Goal: Complete application form

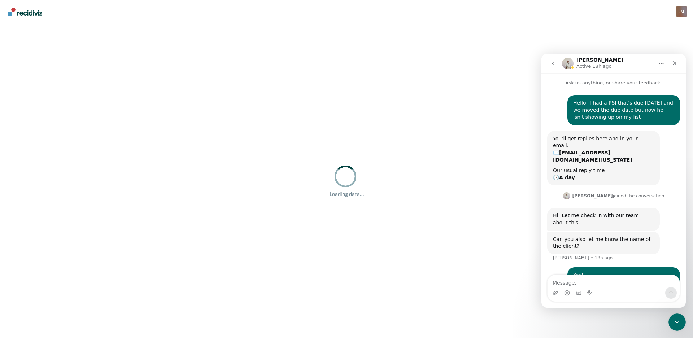
scroll to position [23, 0]
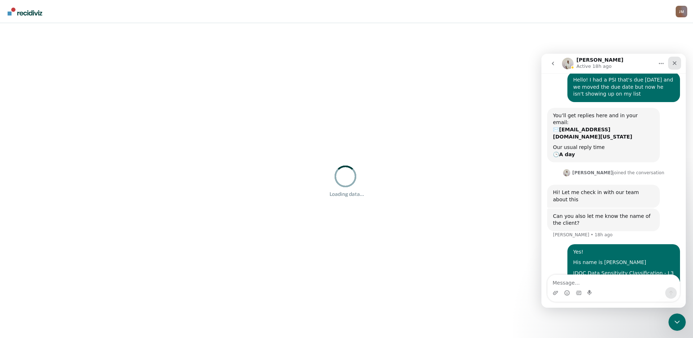
click at [675, 62] on icon "Close" at bounding box center [675, 63] width 4 height 4
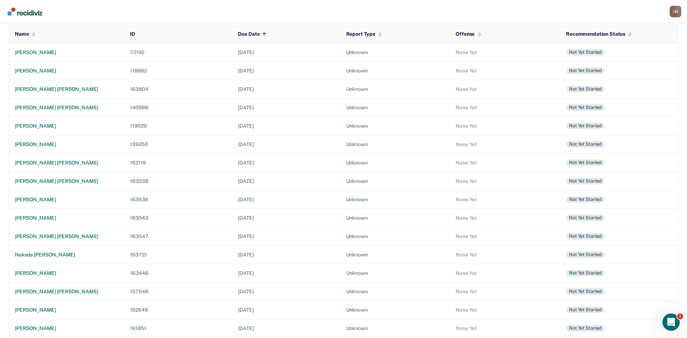
scroll to position [101, 0]
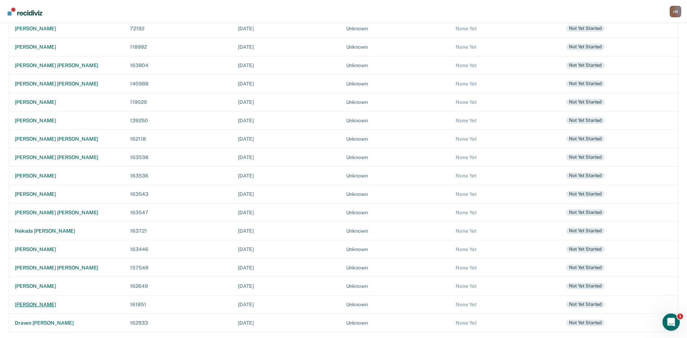
click at [23, 301] on td "[PERSON_NAME]" at bounding box center [66, 304] width 115 height 18
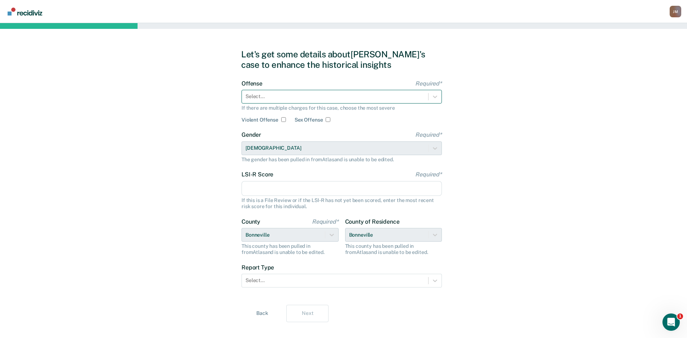
click at [321, 96] on div at bounding box center [334, 97] width 179 height 8
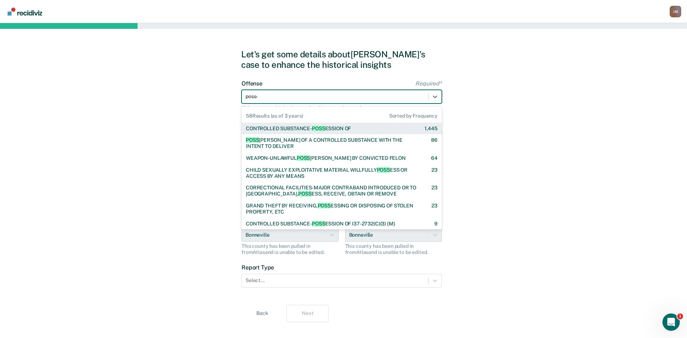
type input "posses"
click at [325, 126] on div "CONTROLLED SUBSTANCE- POSSES SION OF" at bounding box center [298, 129] width 105 height 6
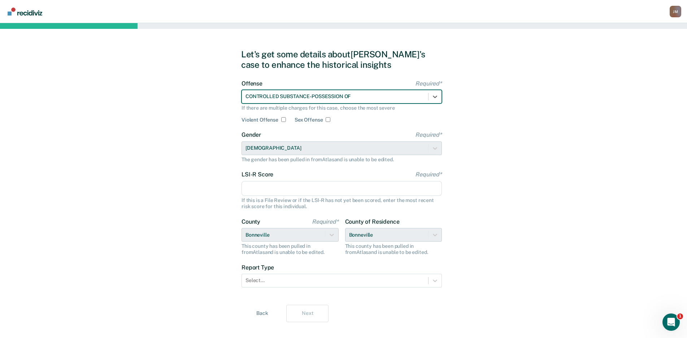
click at [401, 188] on input "LSI-R Score Required*" at bounding box center [341, 188] width 200 height 15
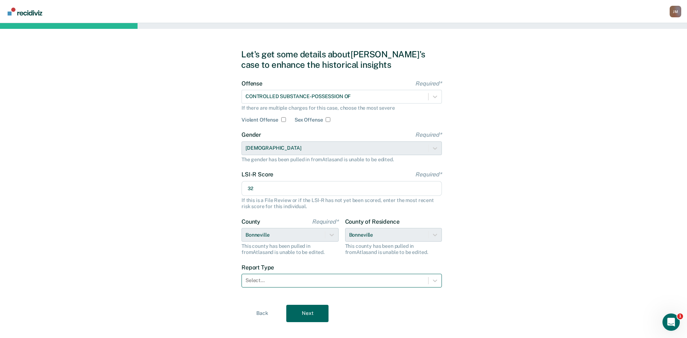
type input "32"
click at [309, 281] on div at bounding box center [334, 281] width 179 height 8
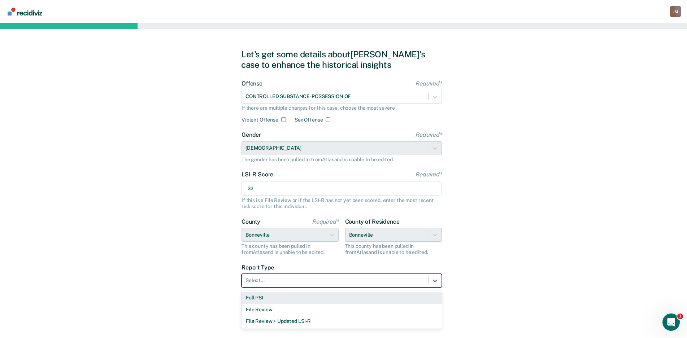
click at [281, 298] on div "Full PSI" at bounding box center [341, 298] width 200 height 12
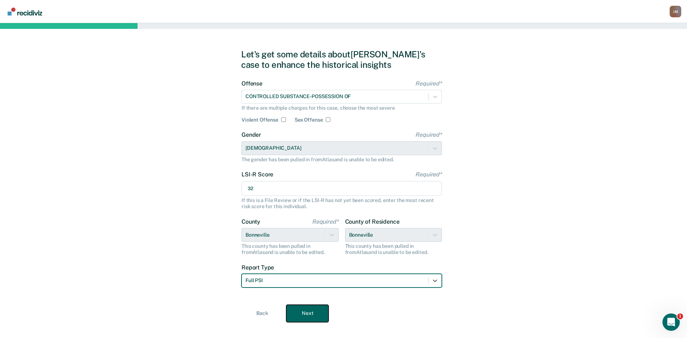
click at [305, 312] on button "Next" at bounding box center [307, 313] width 42 height 17
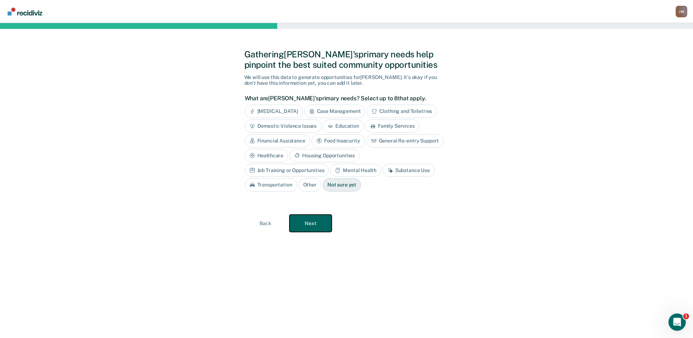
click at [312, 224] on button "Next" at bounding box center [310, 223] width 42 height 17
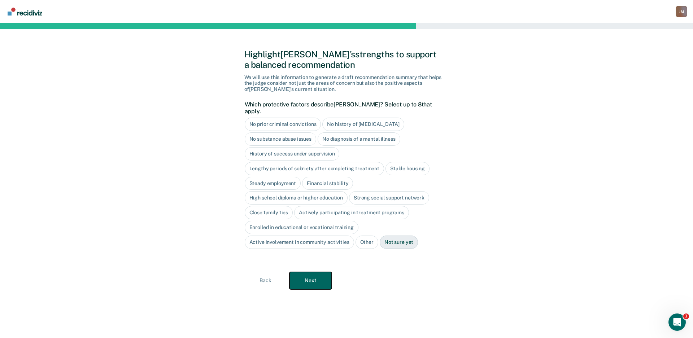
click at [314, 272] on button "Next" at bounding box center [310, 280] width 42 height 17
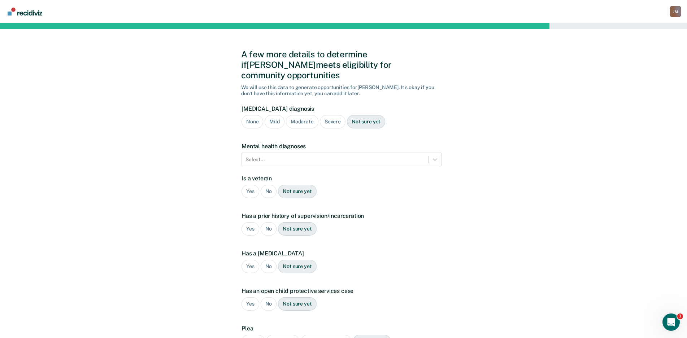
click at [329, 115] on div "Severe" at bounding box center [333, 121] width 26 height 13
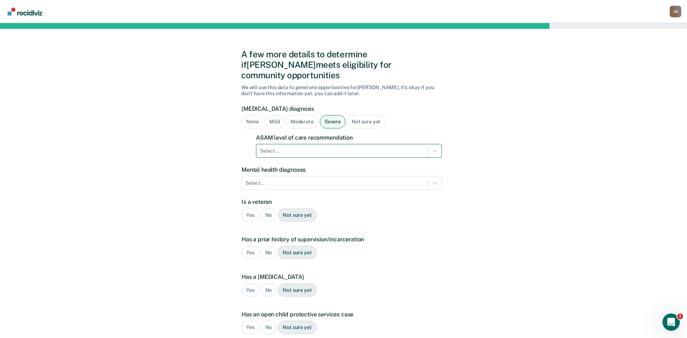
click at [311, 147] on div at bounding box center [342, 151] width 165 height 8
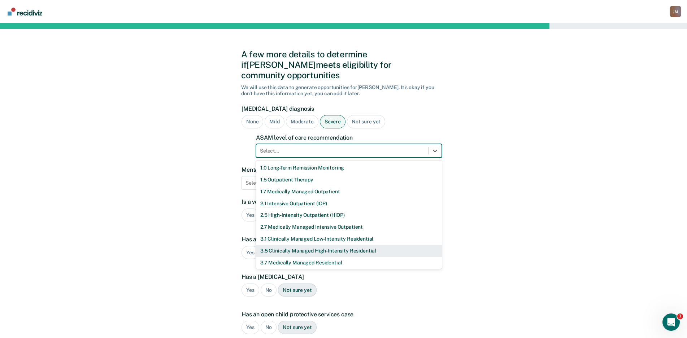
click at [291, 245] on div "3.5 Clinically Managed High-Intensity Residential" at bounding box center [349, 251] width 186 height 12
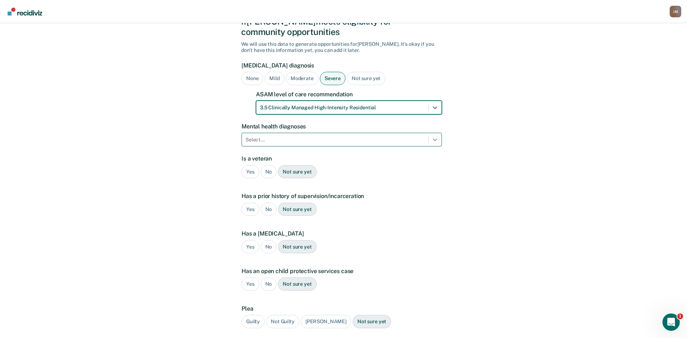
scroll to position [89, 0]
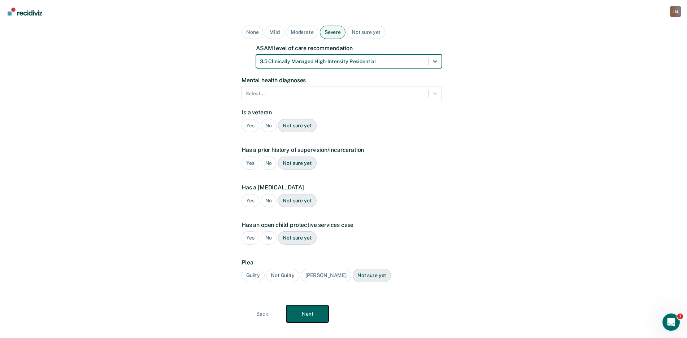
click at [304, 310] on button "Next" at bounding box center [307, 313] width 42 height 17
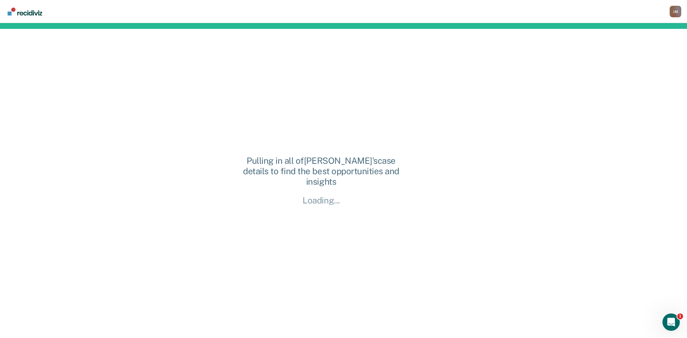
scroll to position [0, 0]
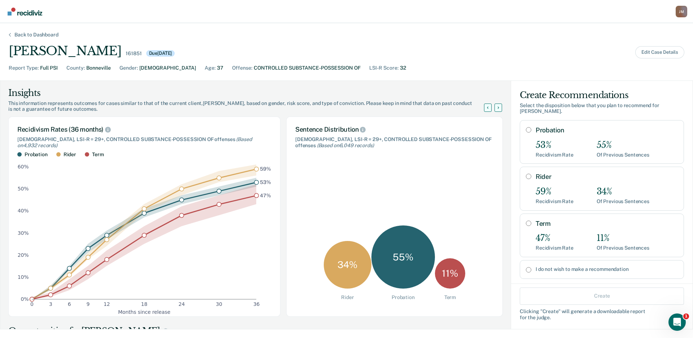
click at [564, 235] on div "47%" at bounding box center [554, 238] width 38 height 10
radio input "true"
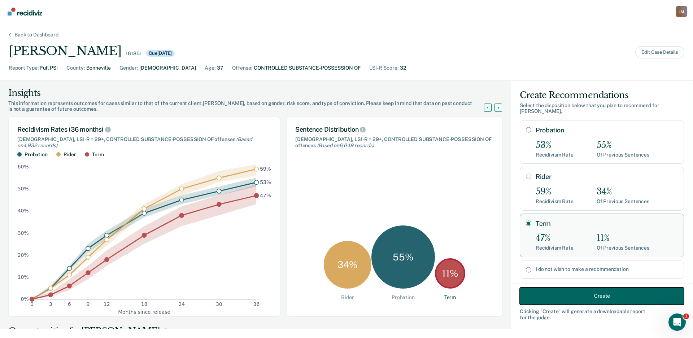
click at [536, 290] on button "Create" at bounding box center [602, 295] width 164 height 17
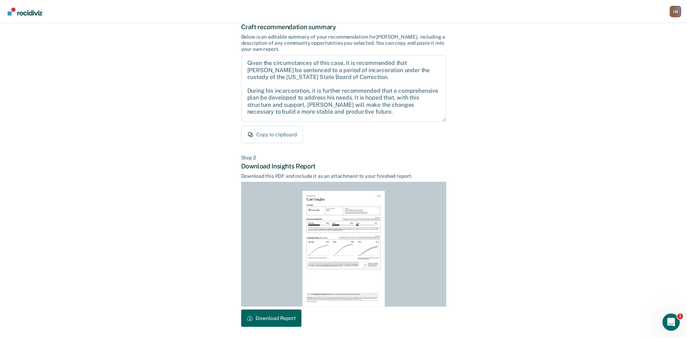
scroll to position [73, 0]
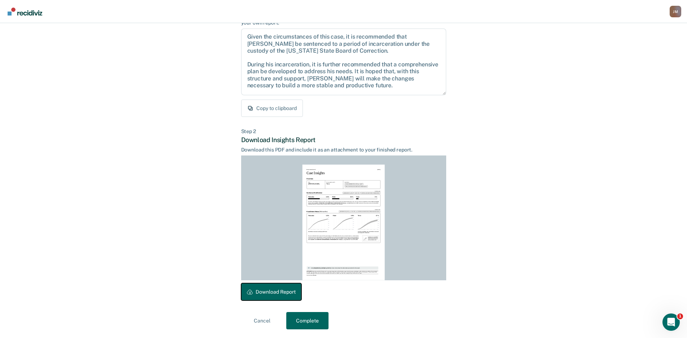
click at [264, 289] on button "Download Report" at bounding box center [271, 291] width 60 height 17
click at [314, 313] on button "Complete" at bounding box center [307, 320] width 42 height 17
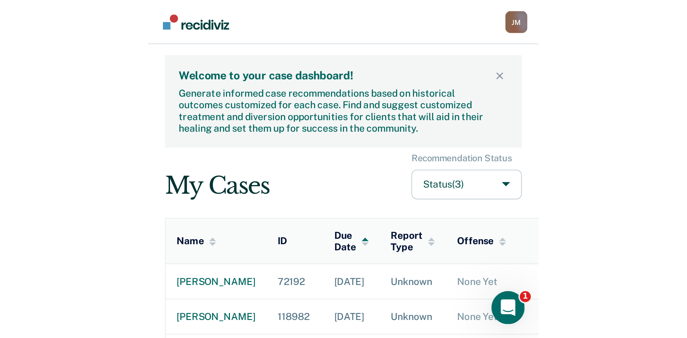
scroll to position [23, 0]
